Goal: Task Accomplishment & Management: Manage account settings

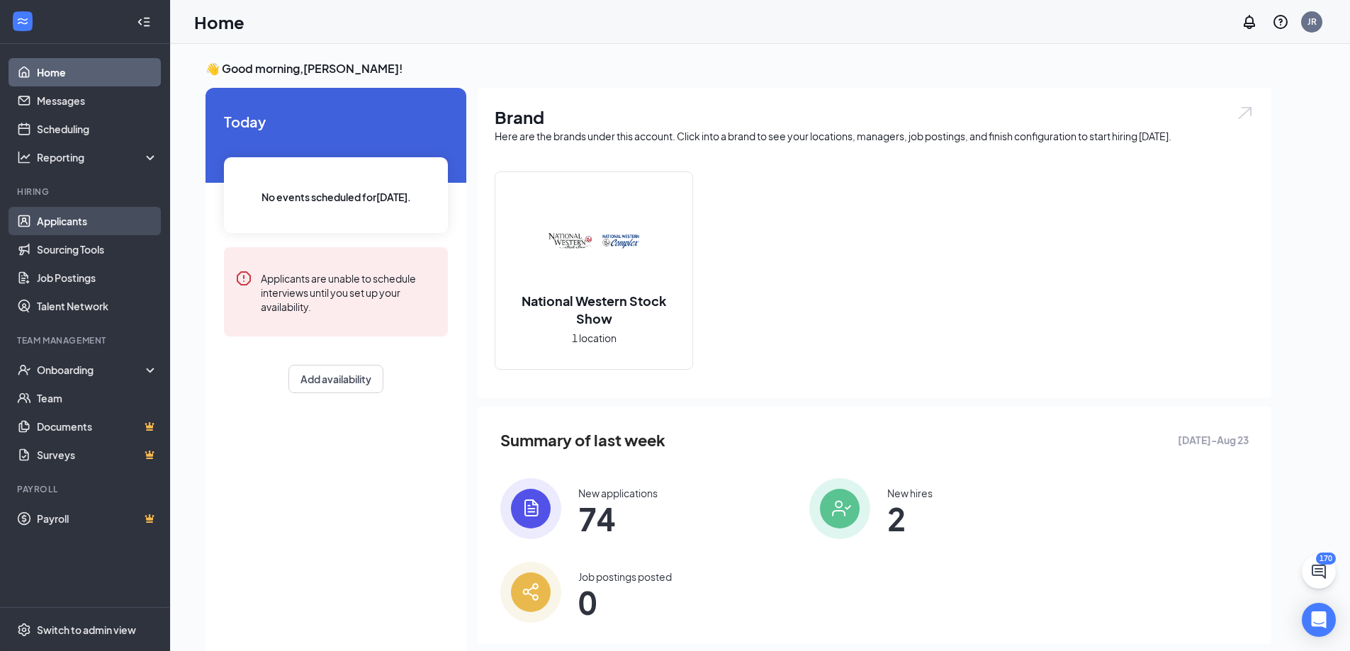
click at [105, 210] on link "Applicants" at bounding box center [97, 221] width 121 height 28
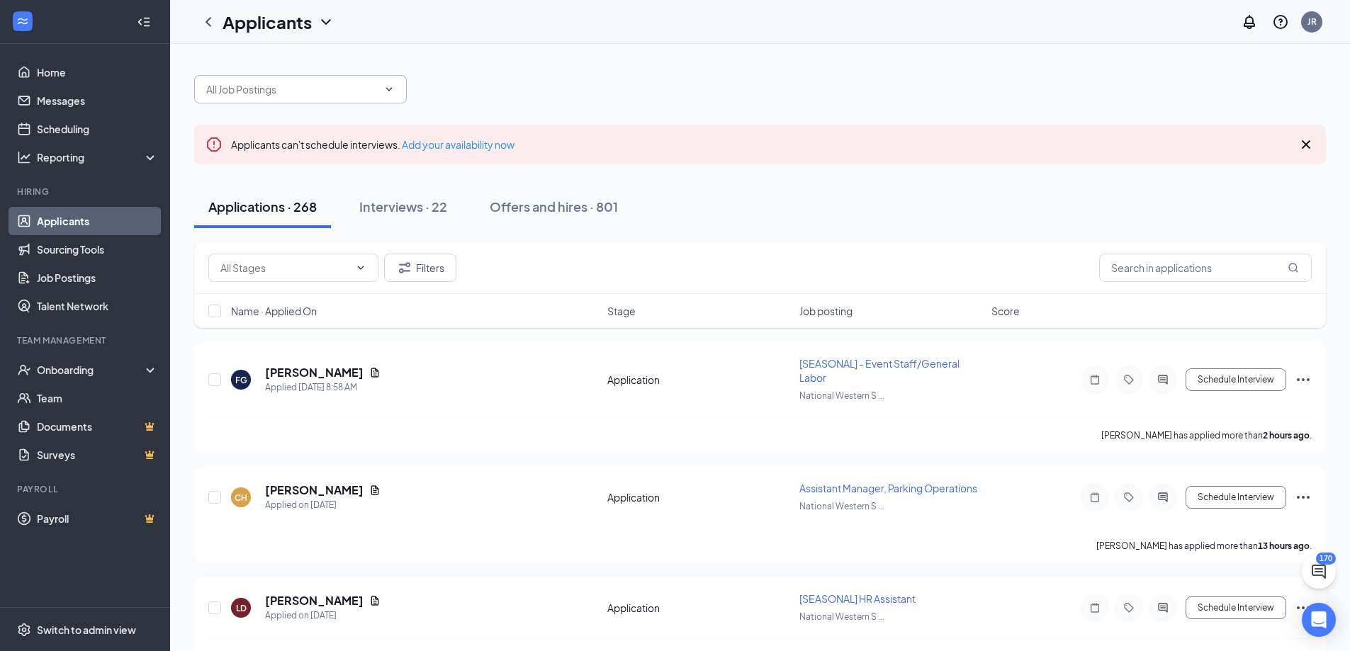
click at [396, 87] on span at bounding box center [300, 89] width 213 height 28
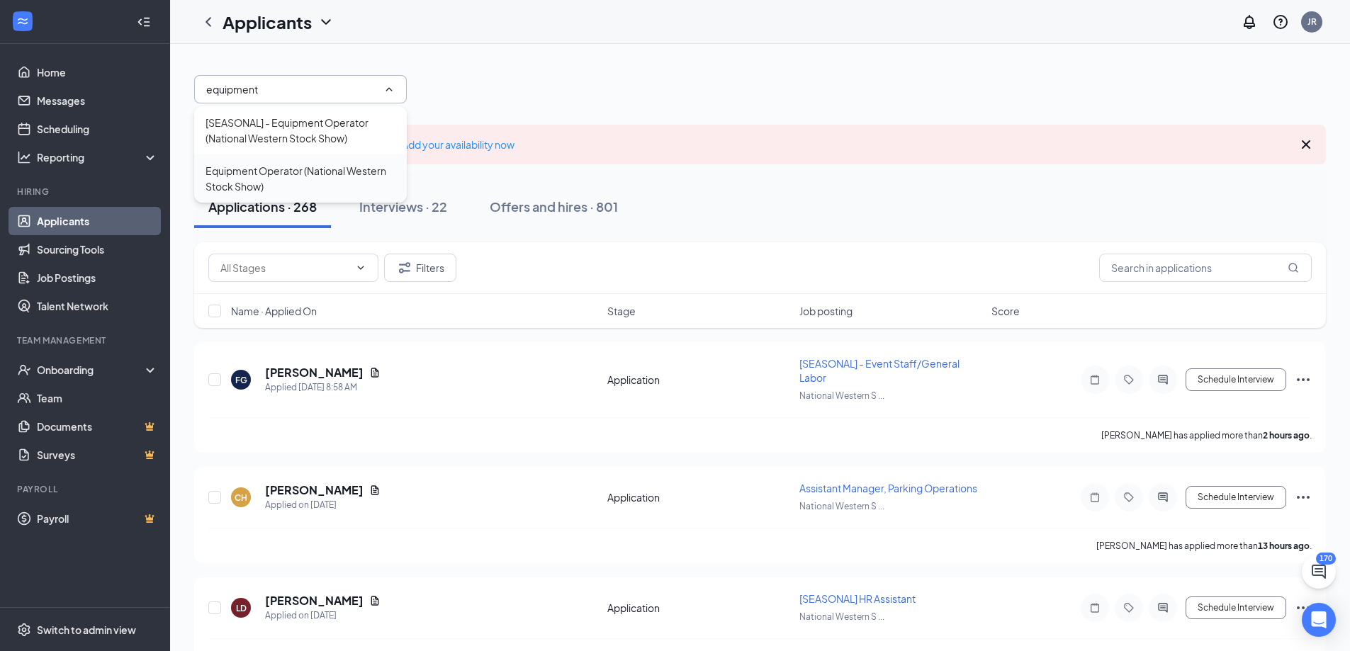
click at [316, 163] on div "Equipment Operator (National Western Stock Show)" at bounding box center [301, 178] width 190 height 31
type input "Equipment Operator (National Western Stock Show)"
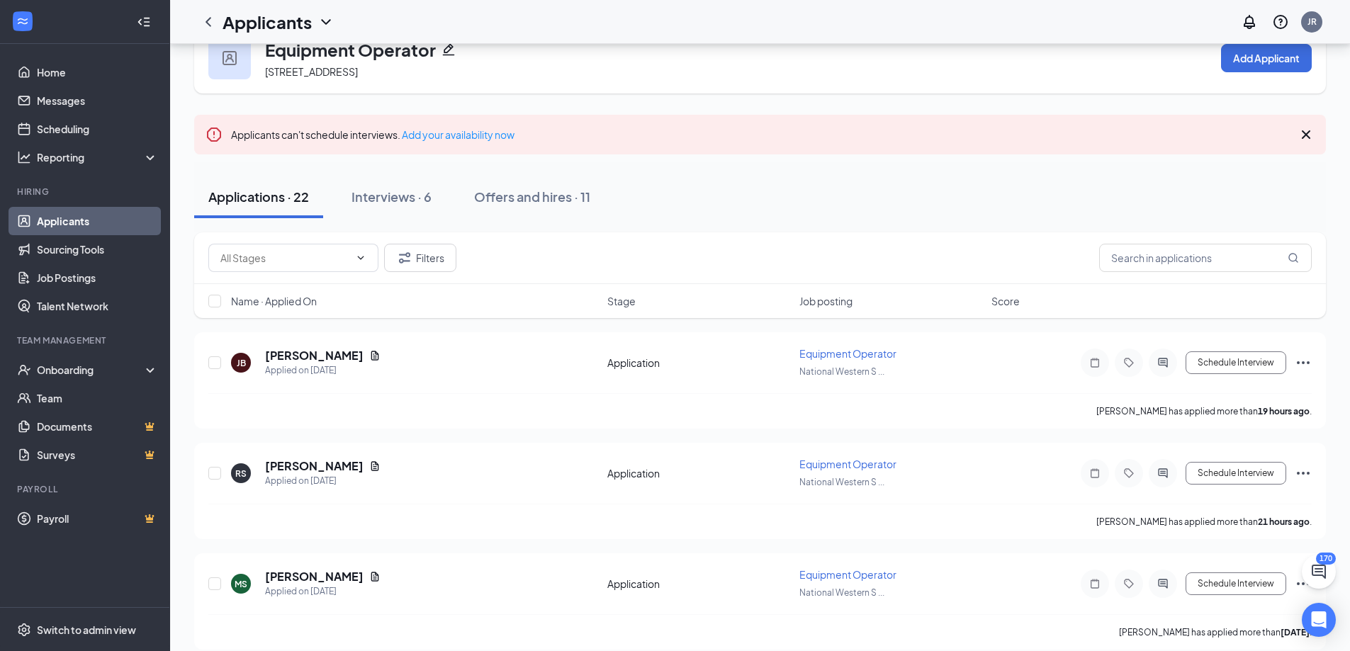
scroll to position [71, 0]
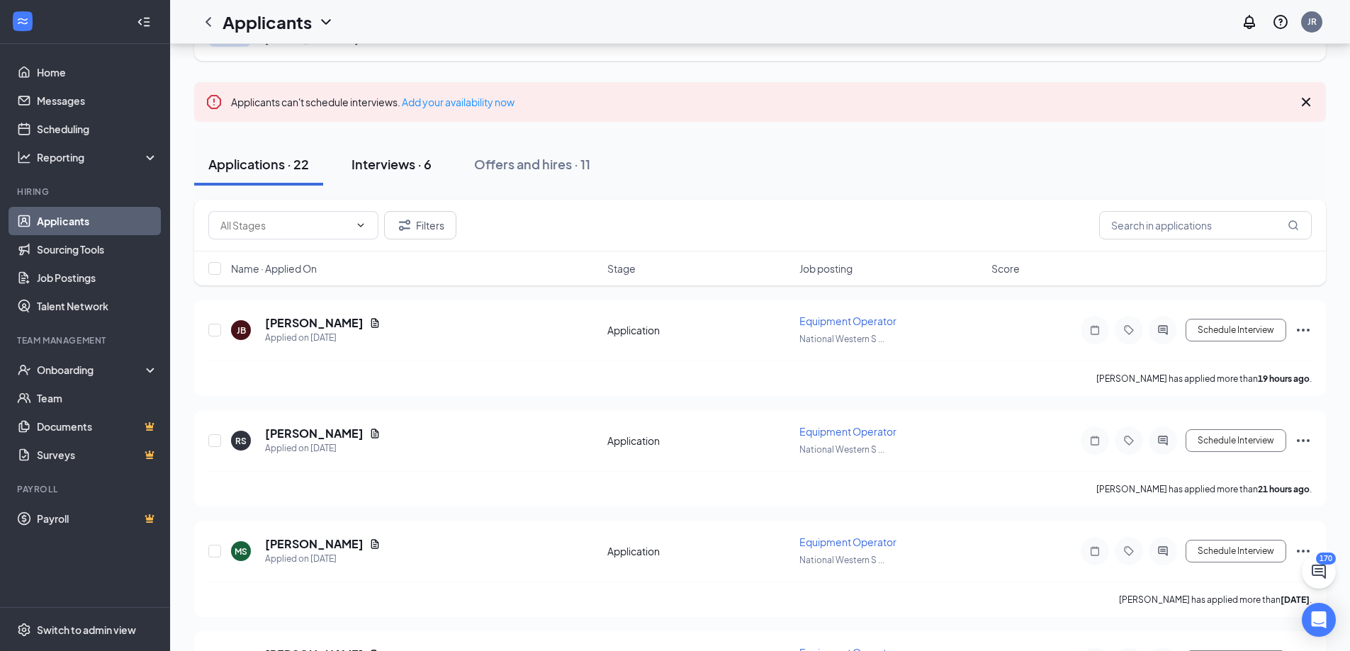
click at [387, 159] on div "Interviews · 6" at bounding box center [392, 164] width 80 height 18
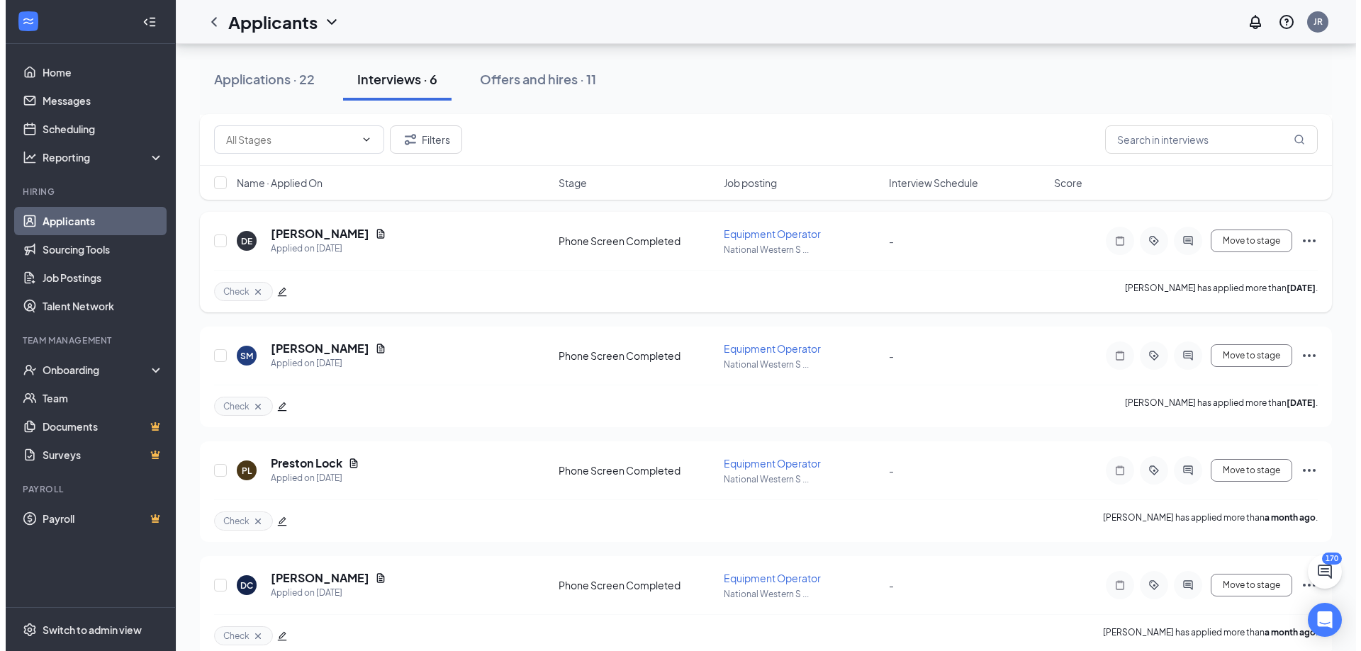
scroll to position [404, 0]
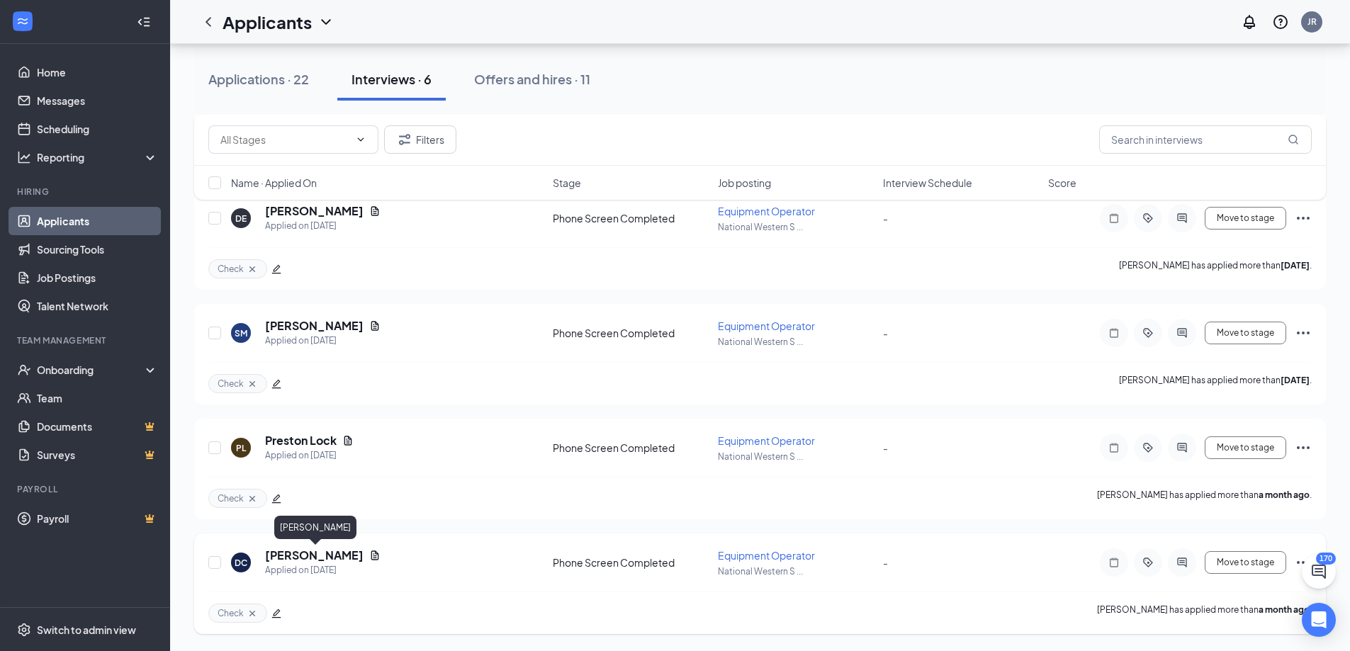
click at [336, 559] on h5 "Desean Cunningham" at bounding box center [314, 556] width 99 height 16
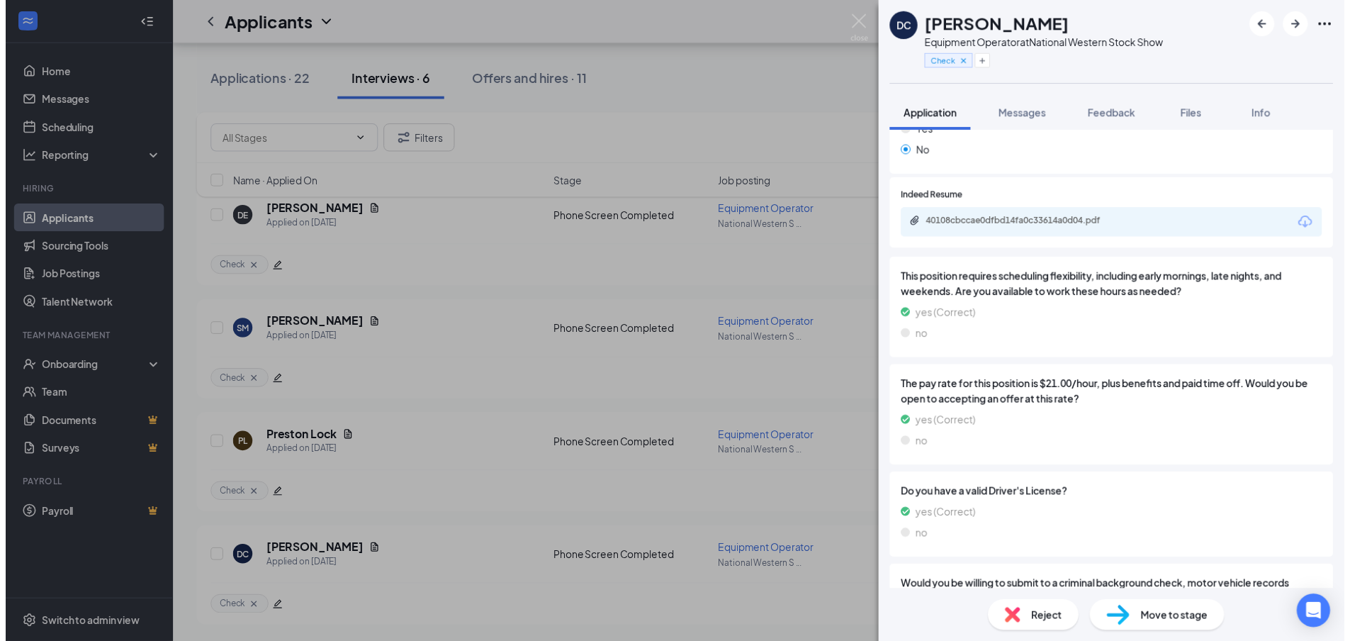
scroll to position [354, 0]
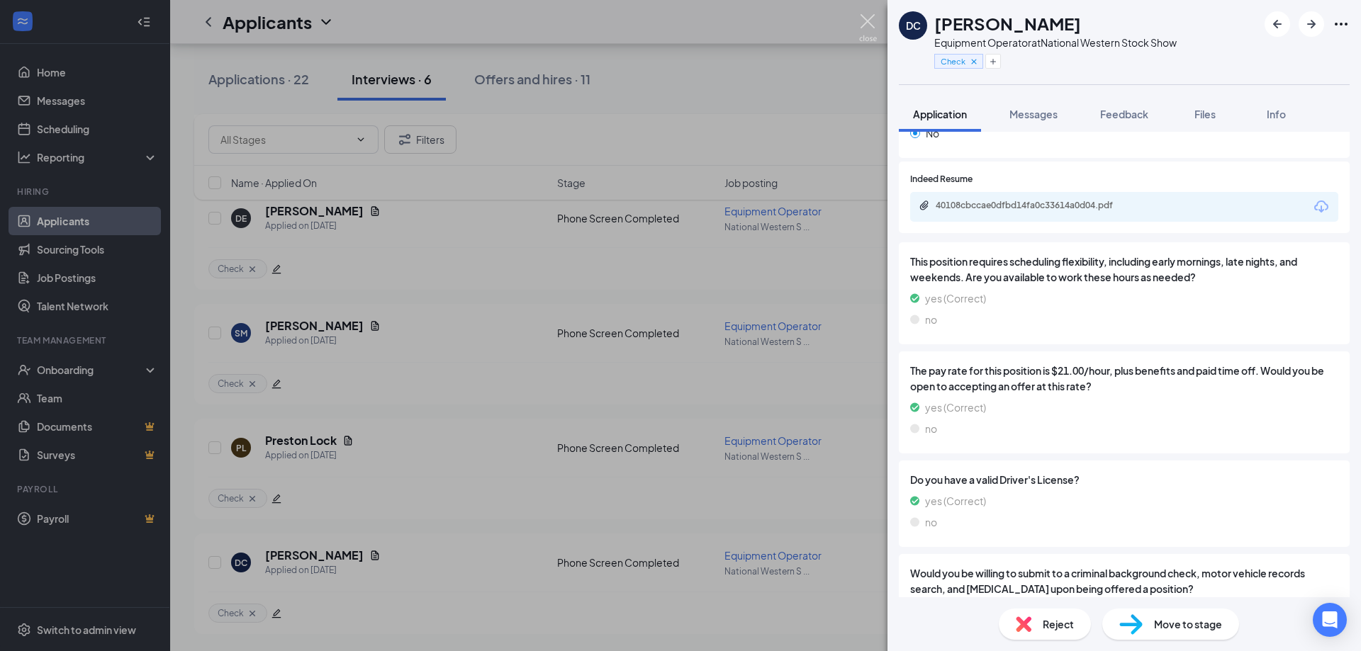
click at [868, 27] on img at bounding box center [868, 28] width 18 height 28
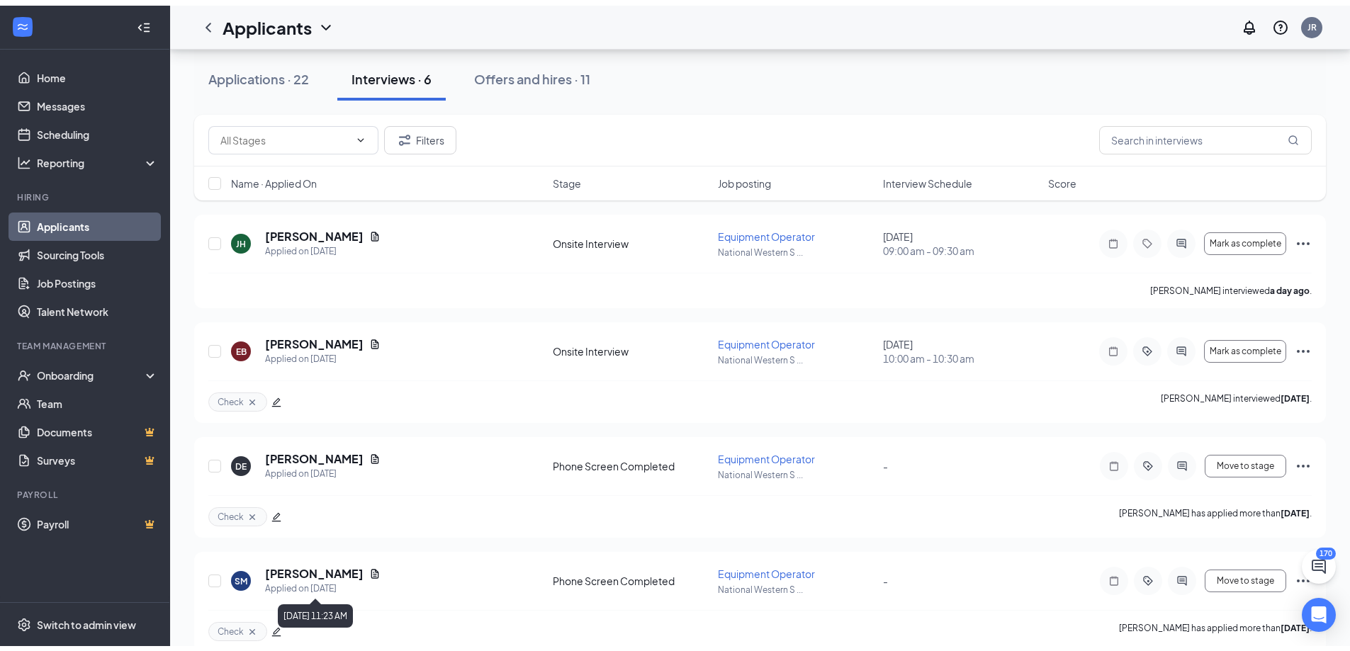
scroll to position [121, 0]
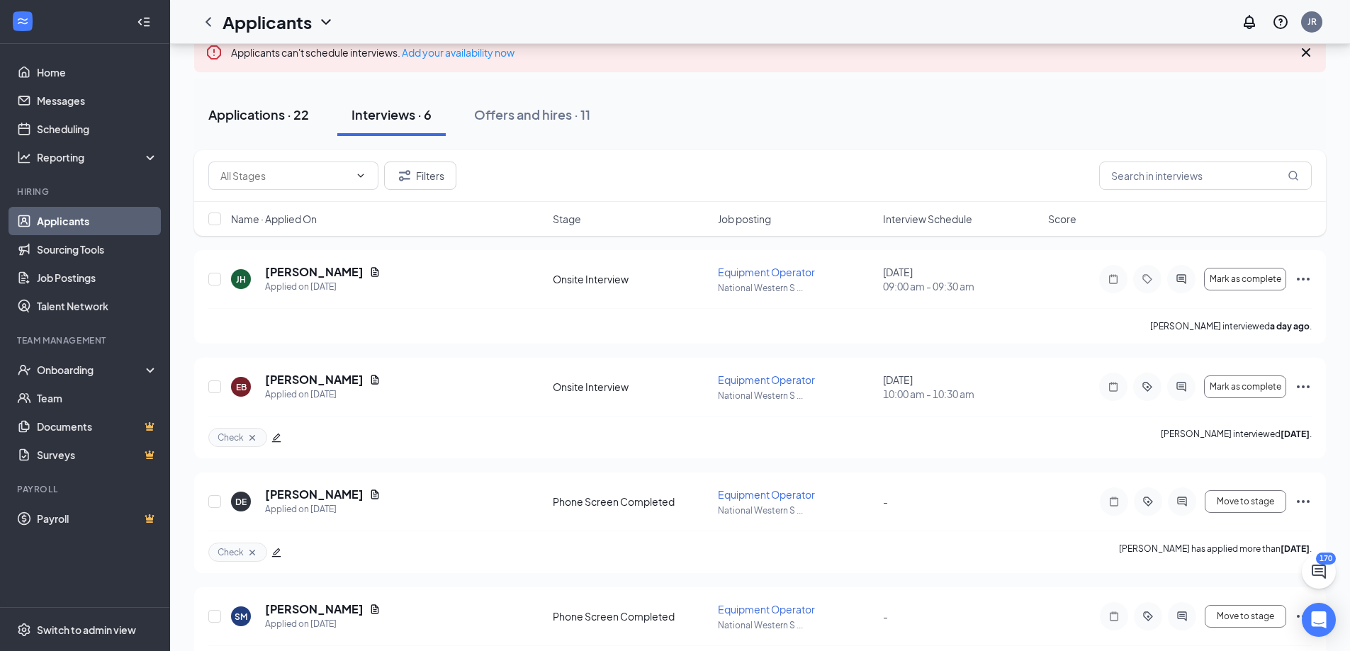
click at [264, 116] on div "Applications · 22" at bounding box center [258, 115] width 101 height 18
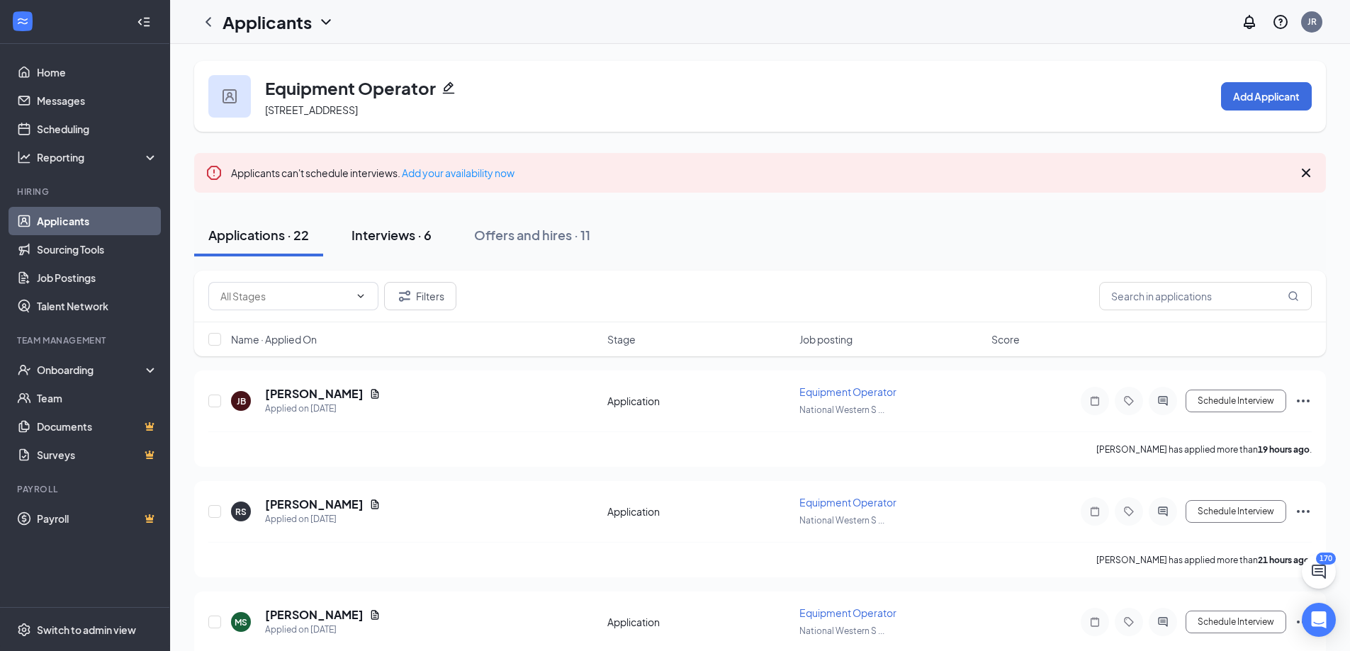
click at [379, 223] on button "Interviews · 6" at bounding box center [391, 235] width 108 height 43
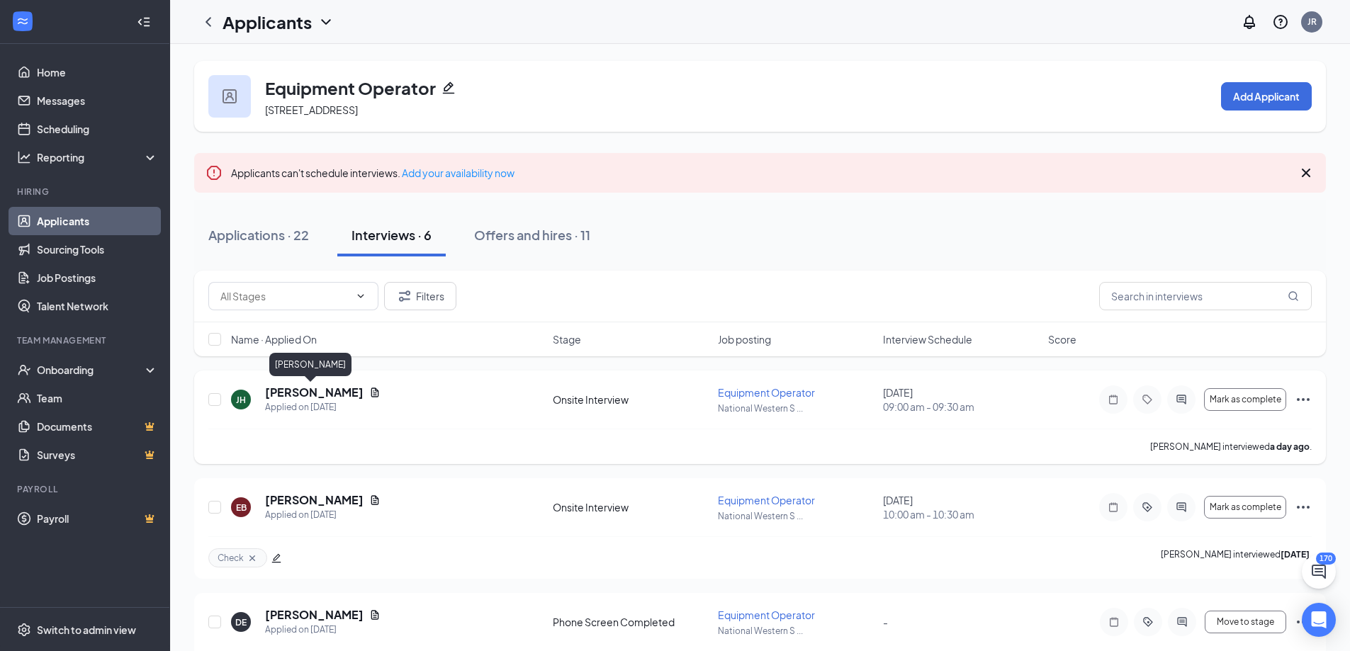
click at [312, 392] on h5 "James Hatten" at bounding box center [314, 393] width 99 height 16
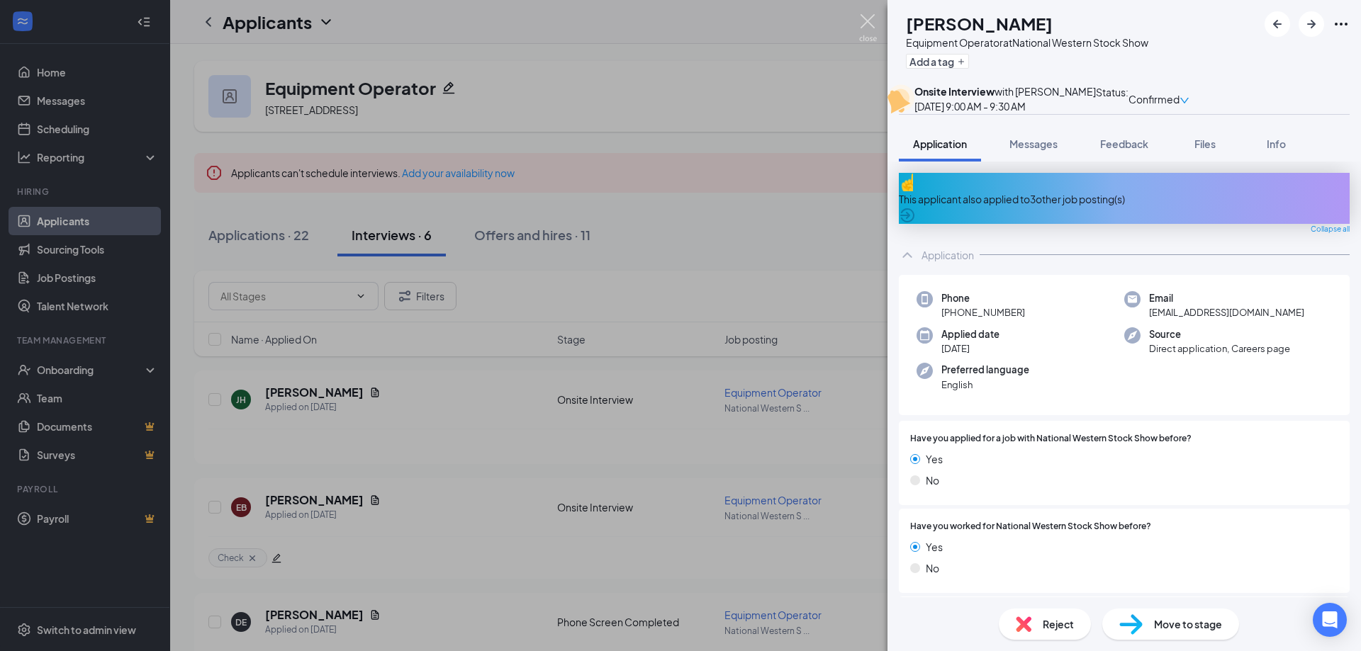
click at [868, 26] on img at bounding box center [868, 28] width 18 height 28
